Goal: Information Seeking & Learning: Learn about a topic

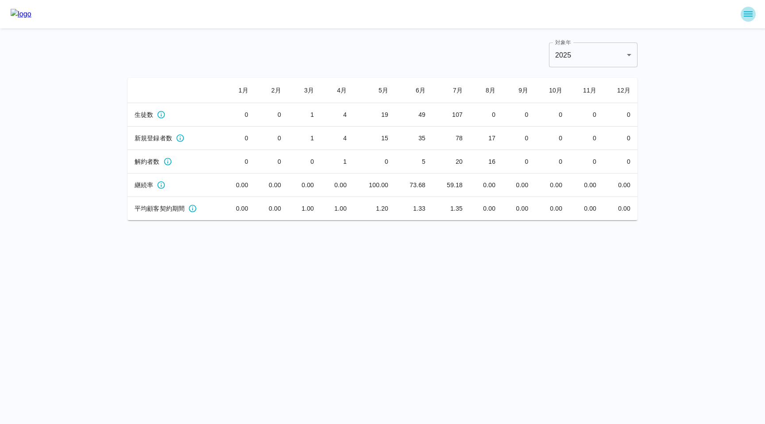
click at [744, 17] on icon "sidemenu" at bounding box center [748, 14] width 11 height 11
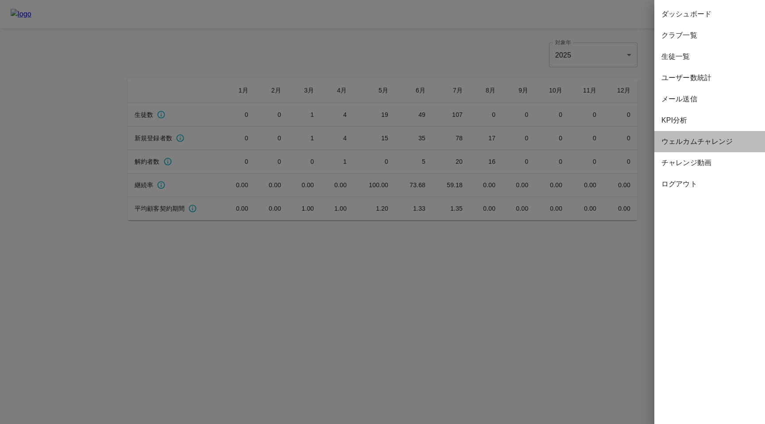
click at [678, 139] on span "ウェルカムチャレンジ" at bounding box center [709, 141] width 96 height 11
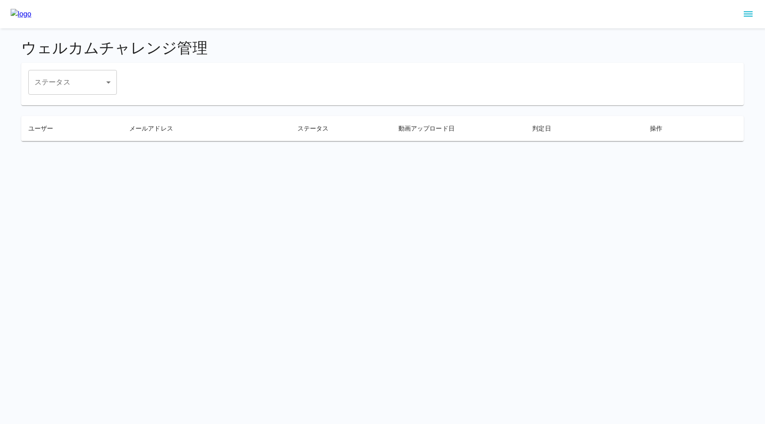
click at [747, 12] on icon "sidemenu" at bounding box center [747, 14] width 9 height 5
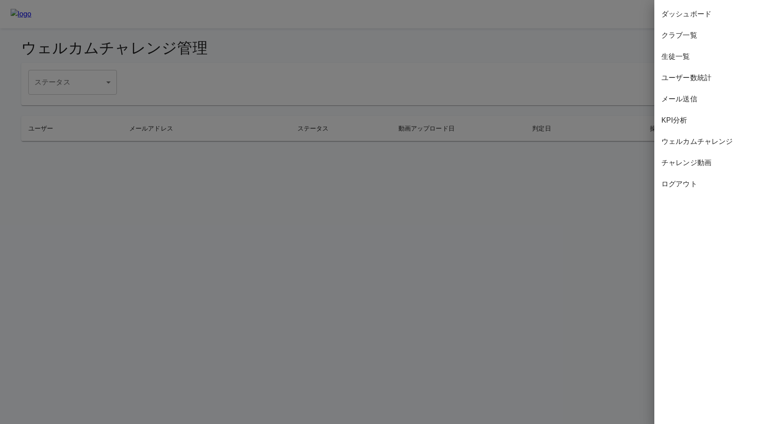
click at [697, 123] on span "KPI分析" at bounding box center [709, 120] width 96 height 11
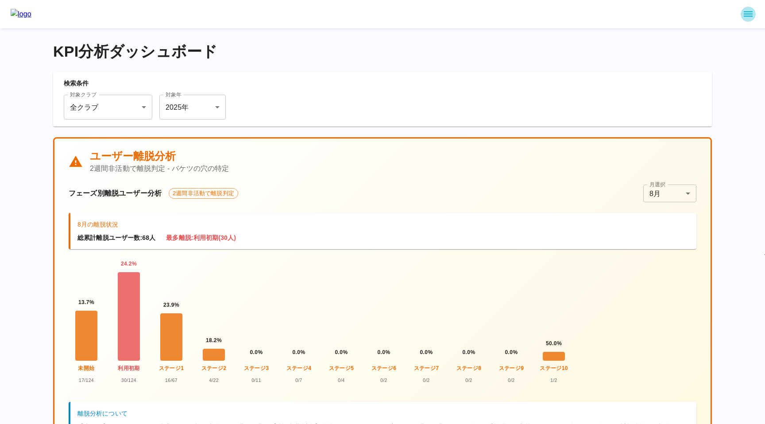
click at [746, 14] on icon "sidemenu" at bounding box center [748, 14] width 11 height 11
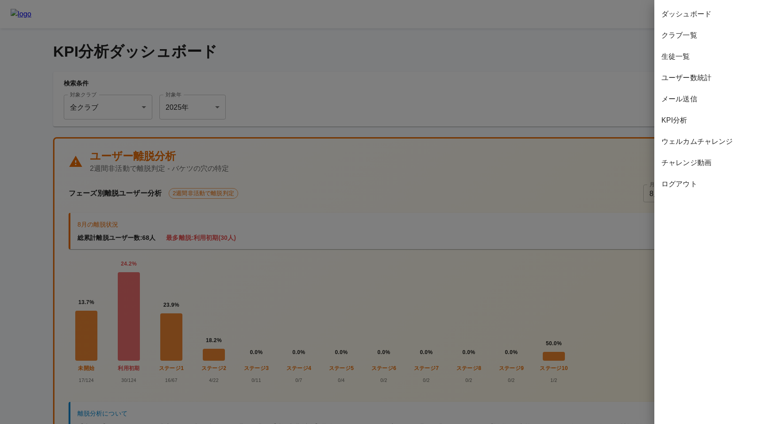
click at [407, 232] on div at bounding box center [382, 212] width 765 height 424
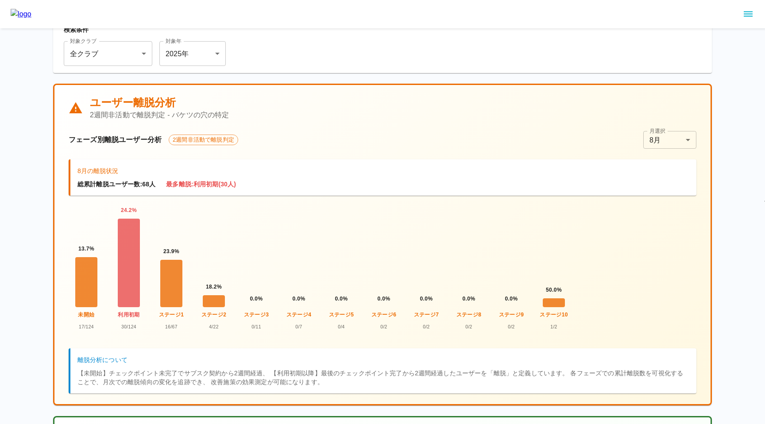
scroll to position [51, 0]
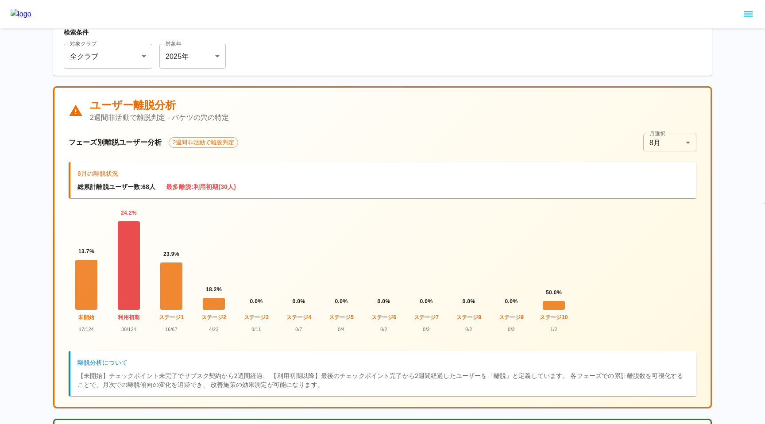
click at [127, 254] on div at bounding box center [129, 265] width 22 height 89
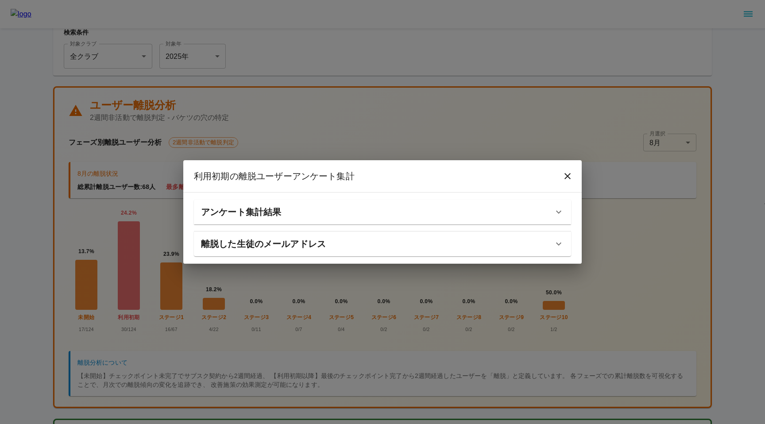
click at [208, 250] on h6 "離脱した生徒のメールアドレス" at bounding box center [263, 244] width 125 height 14
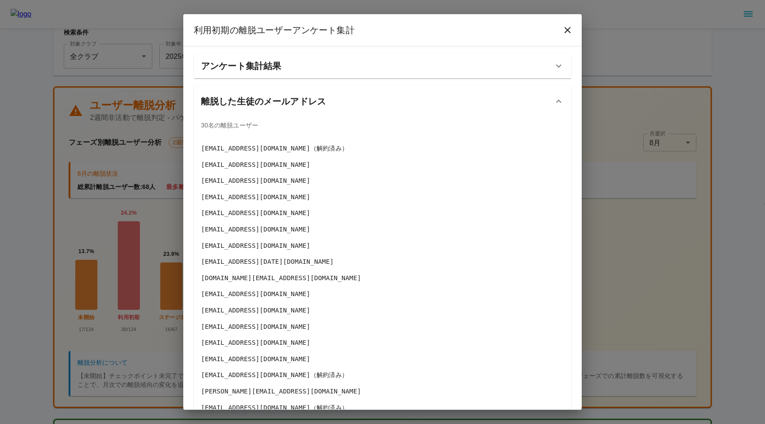
scroll to position [234, 0]
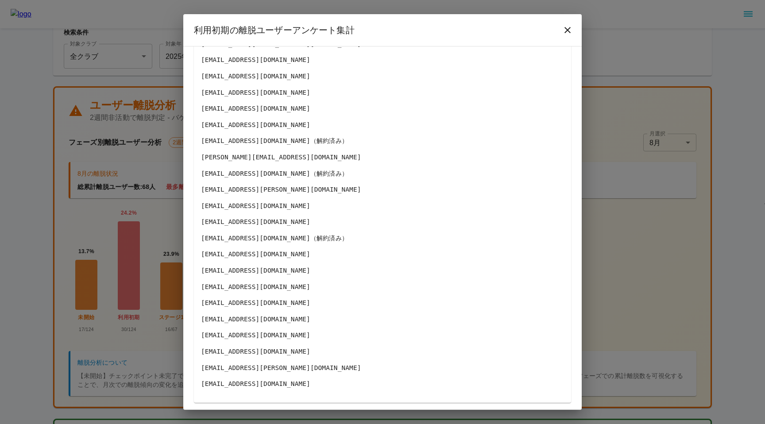
click at [132, 233] on div "利用初期 の離脱ユーザーアンケート集計 アンケート集計結果 回答数: 15 件 選択項目 このまま続けられそう 12 件 ( 71 %) 練習がかんたんすぎて…" at bounding box center [382, 212] width 765 height 424
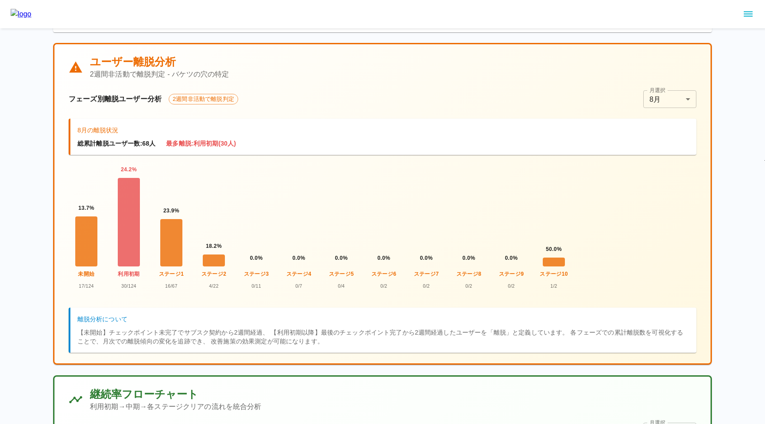
scroll to position [0, 0]
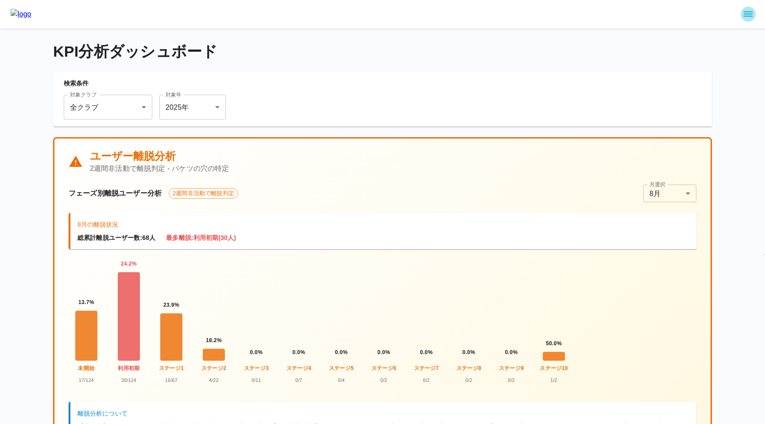
click at [747, 16] on icon "sidemenu" at bounding box center [748, 14] width 11 height 11
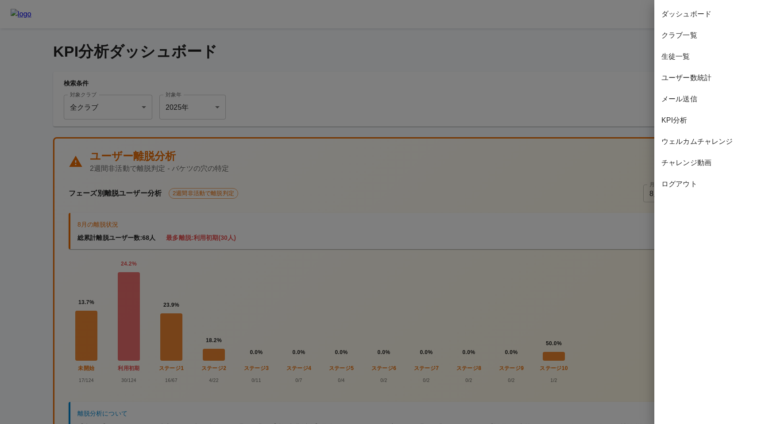
click at [683, 53] on span "生徒一覧" at bounding box center [709, 56] width 96 height 11
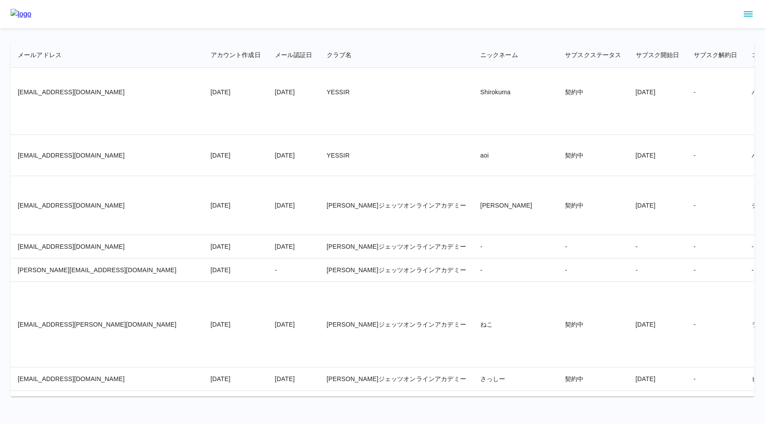
scroll to position [8502, 0]
